Goal: Transaction & Acquisition: Purchase product/service

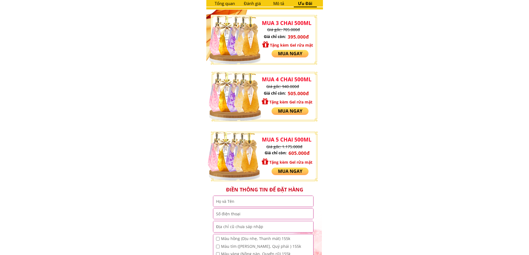
scroll to position [527, 0]
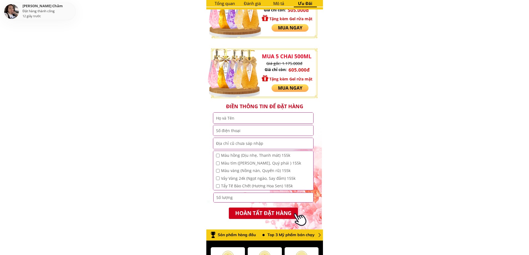
click at [256, 119] on input "text" at bounding box center [262, 118] width 97 height 11
type input "[PERSON_NAME]"
click at [250, 129] on input "tel" at bounding box center [262, 130] width 97 height 11
type input "0328848489"
click at [241, 142] on input "text" at bounding box center [262, 143] width 97 height 11
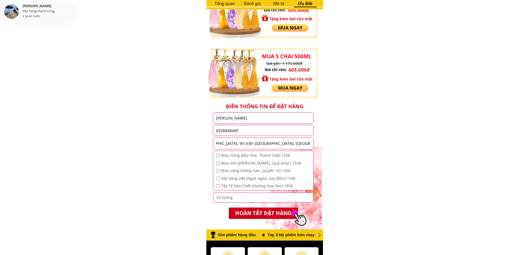
scroll to position [0, 45]
type input "Số 106 đường [GEOGRAPHIC_DATA], thị trấn [GEOGRAPHIC_DATA], [GEOGRAPHIC_DATA], …"
click at [234, 155] on span "Màu hồng (Dịu nhẹ, Thanh mát) 155k" at bounding box center [261, 155] width 80 height 6
checkbox input "true"
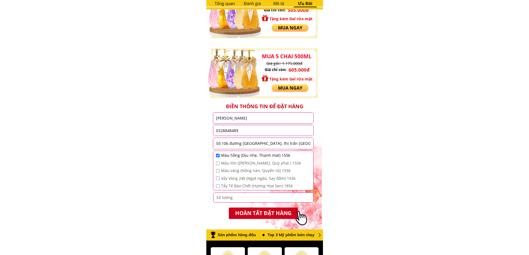
click at [240, 179] on span "Vảy Vàng 24k (Ngọt ngào, Say đắm) 155k" at bounding box center [261, 178] width 80 height 6
checkbox input "true"
click at [239, 187] on span "Tẩy Tế Bào Chết (Hương Hoa Sen) 185k" at bounding box center [261, 186] width 80 height 6
checkbox input "true"
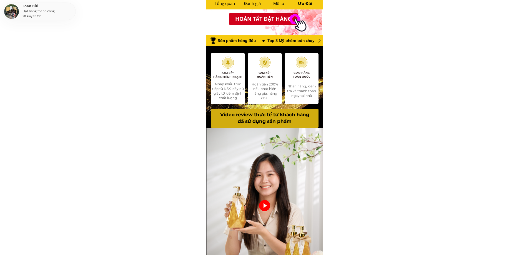
scroll to position [610, 0]
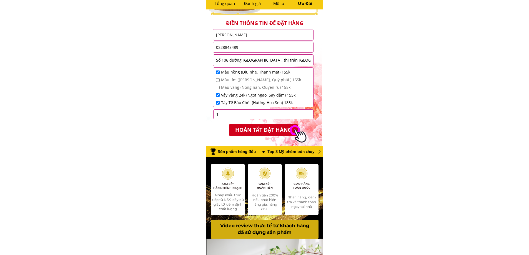
click at [307, 113] on input "1" at bounding box center [263, 114] width 97 height 9
click at [307, 113] on input "2" at bounding box center [263, 114] width 97 height 9
type input "3"
click at [307, 113] on input "3" at bounding box center [263, 114] width 97 height 9
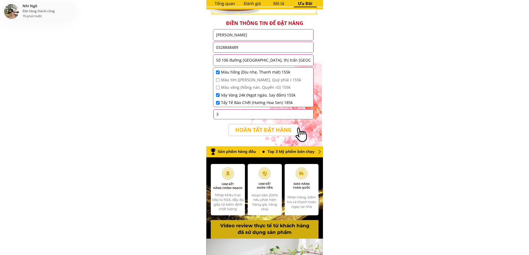
click at [255, 129] on p "HOÀN TẤT ĐẶT HÀNG" at bounding box center [263, 129] width 69 height 11
